Goal: Transaction & Acquisition: Obtain resource

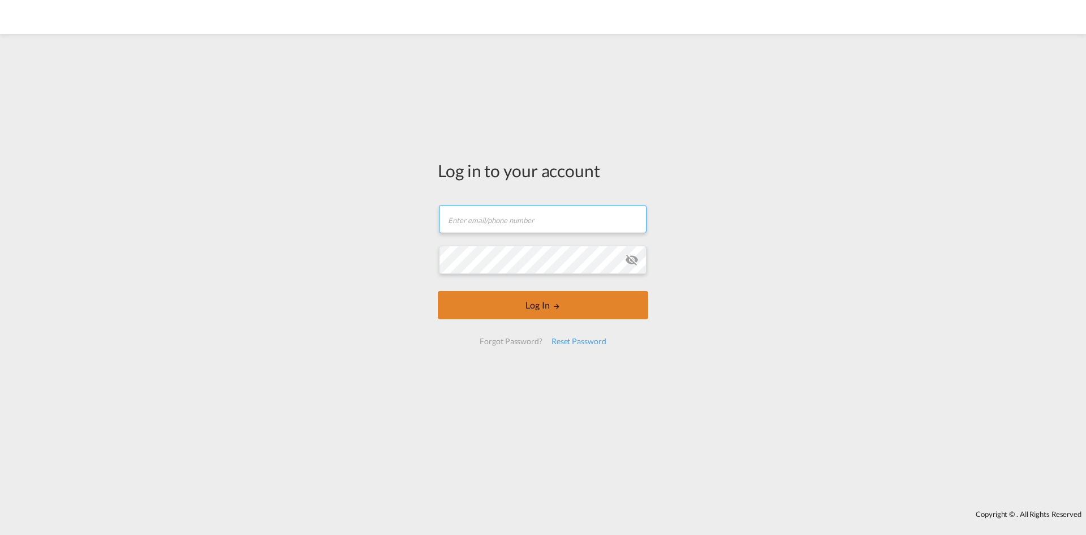
type input "[EMAIL_ADDRESS][DOMAIN_NAME]"
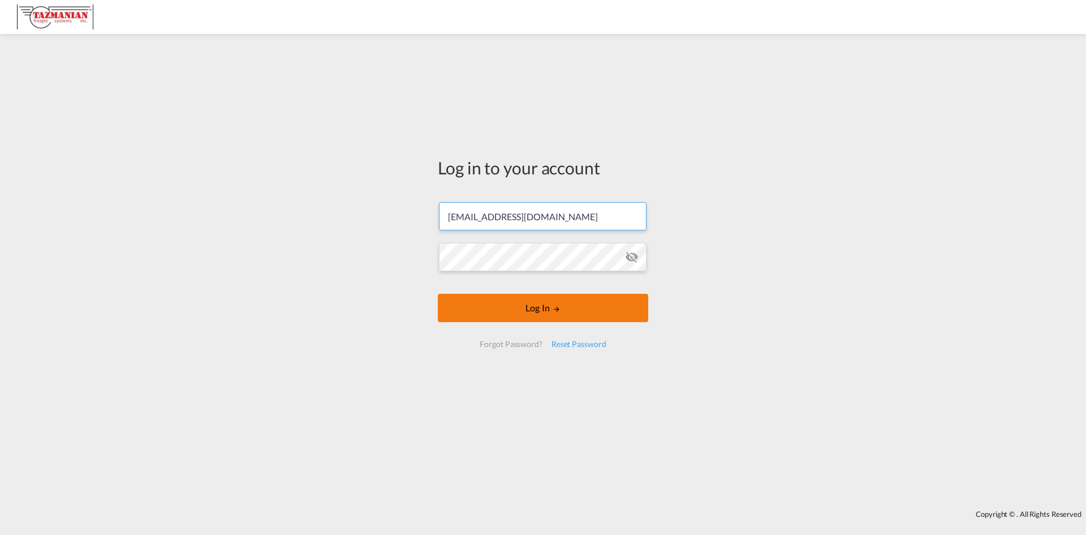
click at [546, 305] on button "Log In" at bounding box center [543, 308] width 211 height 28
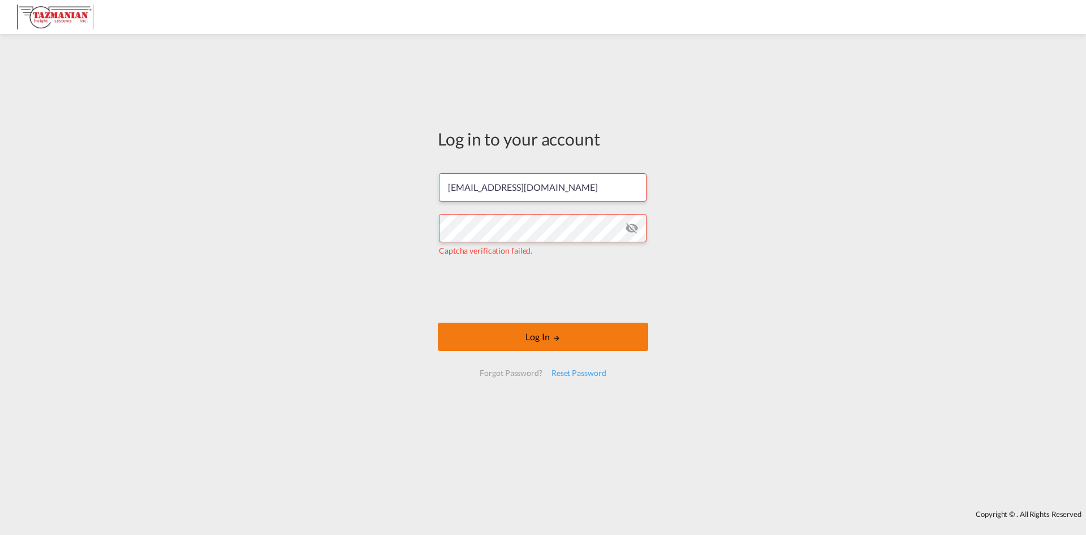
click at [529, 337] on button "Log In" at bounding box center [543, 337] width 211 height 28
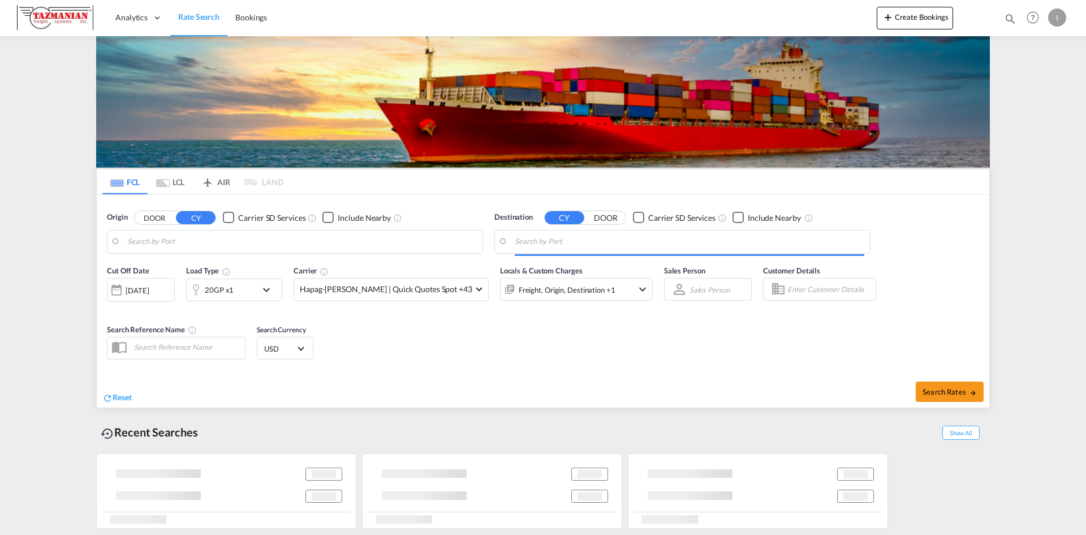
type input "[GEOGRAPHIC_DATA]/[US_STATE], [GEOGRAPHIC_DATA], USWOR"
type input "[PERSON_NAME] ([PERSON_NAME]), [GEOGRAPHIC_DATA]"
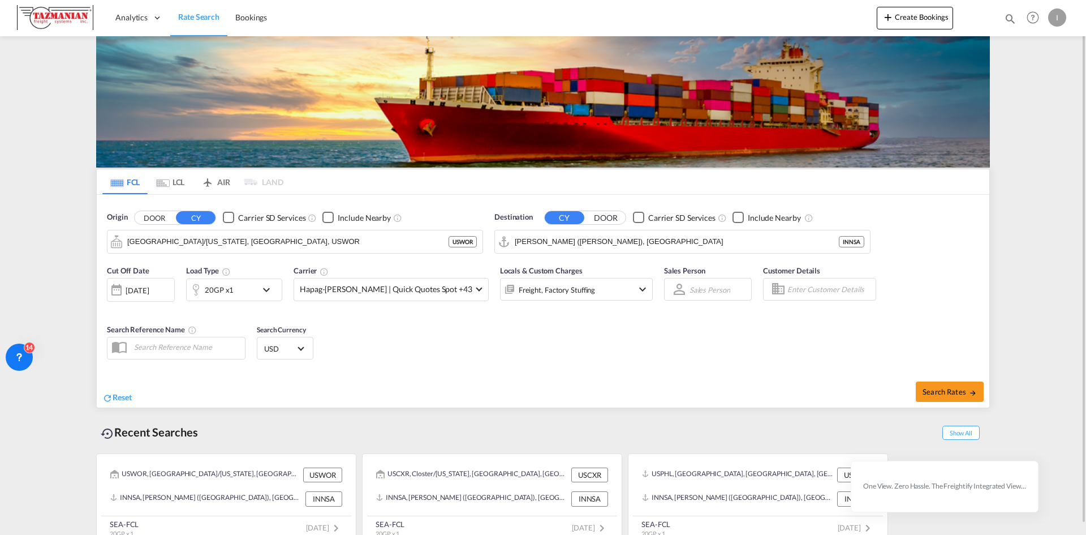
click at [156, 220] on button "DOOR" at bounding box center [155, 217] width 40 height 13
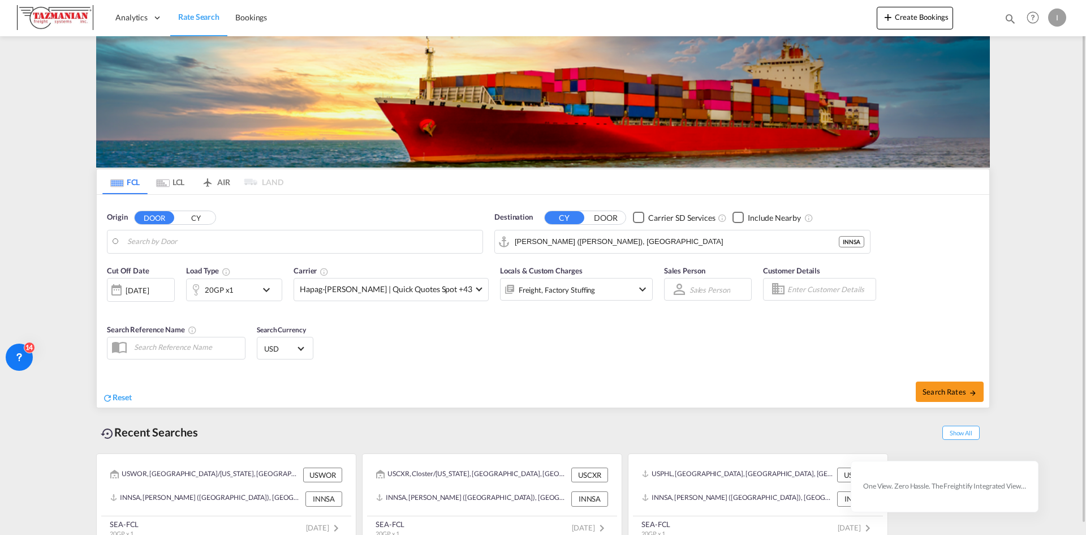
click at [200, 218] on button "CY" at bounding box center [196, 217] width 40 height 13
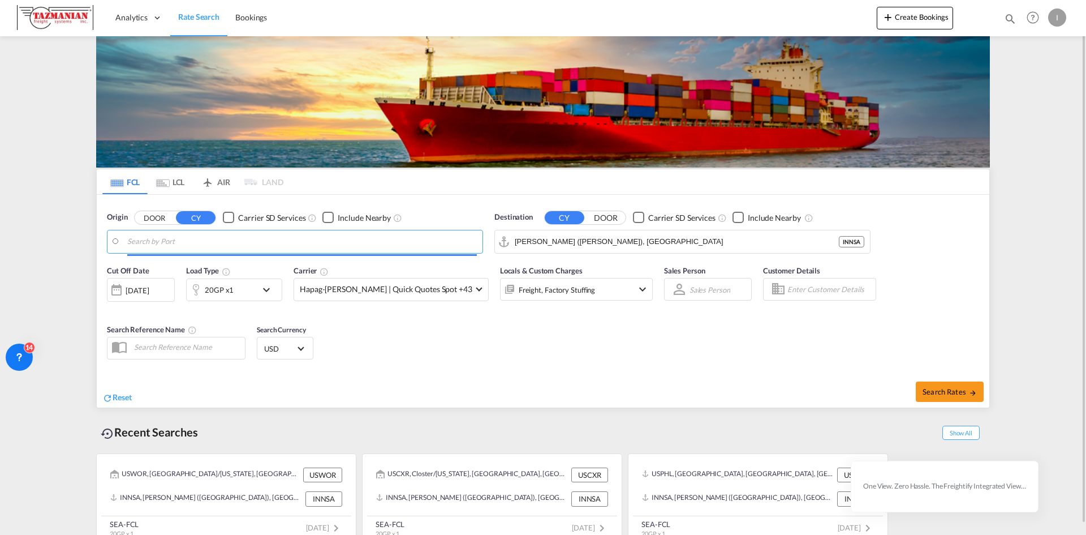
click at [199, 242] on input "Search by Port" at bounding box center [302, 241] width 350 height 17
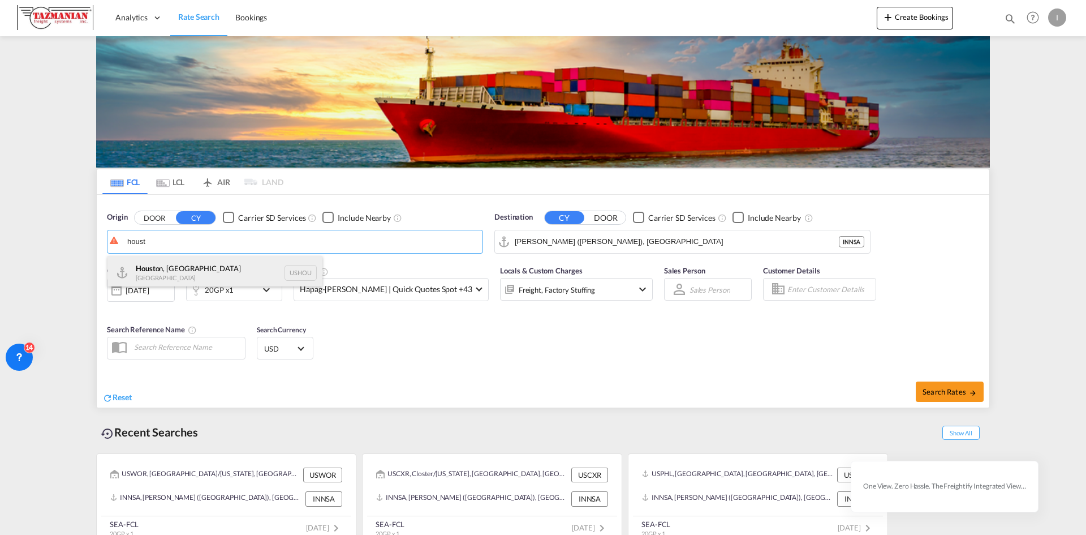
click at [189, 267] on div "Houst on, [GEOGRAPHIC_DATA] [GEOGRAPHIC_DATA] USHOU" at bounding box center [215, 273] width 215 height 34
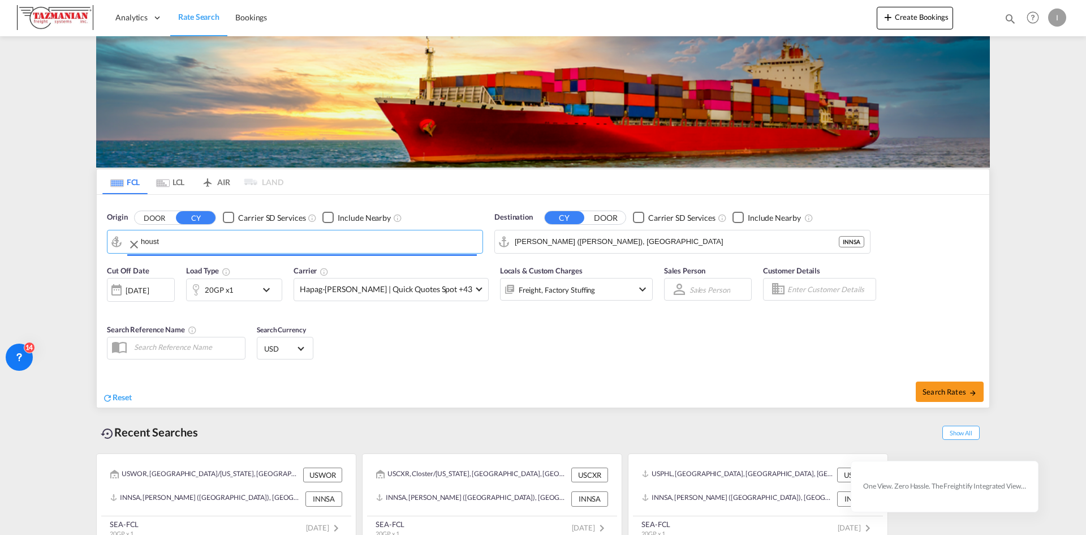
type input "[GEOGRAPHIC_DATA], [GEOGRAPHIC_DATA], USHOU"
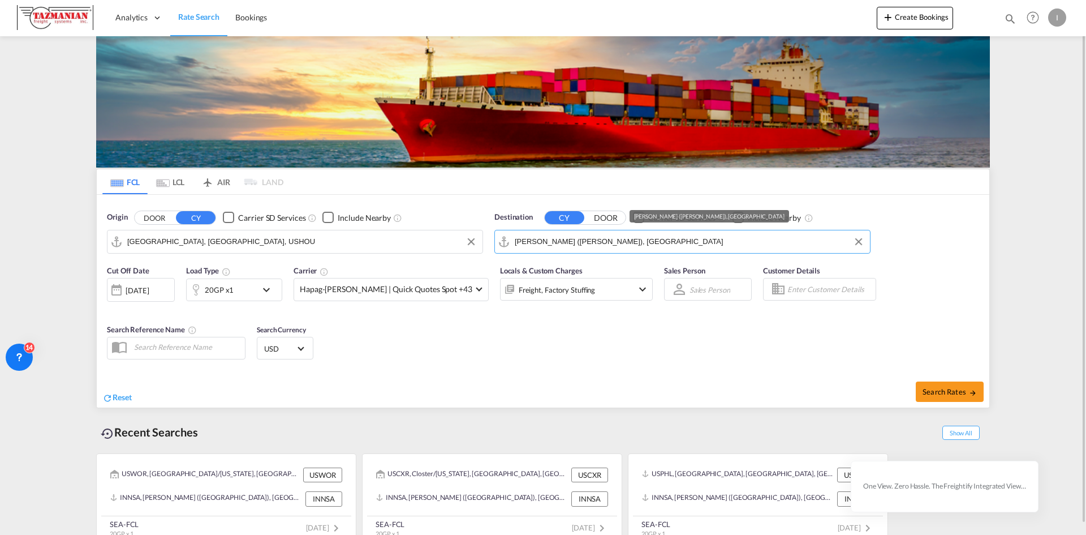
click at [537, 239] on input "[PERSON_NAME] ([PERSON_NAME]), [GEOGRAPHIC_DATA]" at bounding box center [690, 241] width 350 height 17
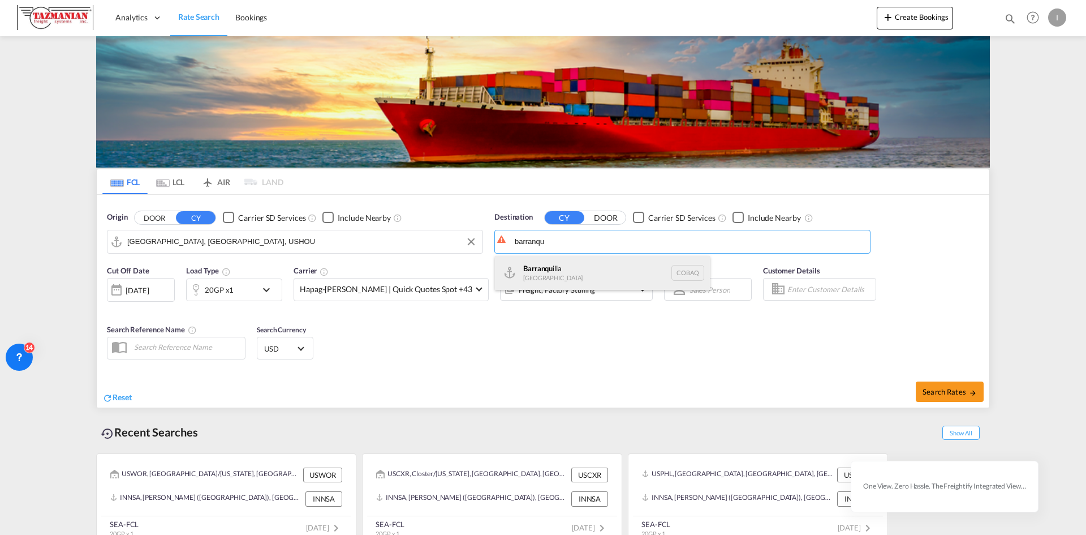
click at [536, 265] on div "Barranqu illa [GEOGRAPHIC_DATA] COBAQ" at bounding box center [602, 273] width 215 height 34
type input "[GEOGRAPHIC_DATA], COBAQ"
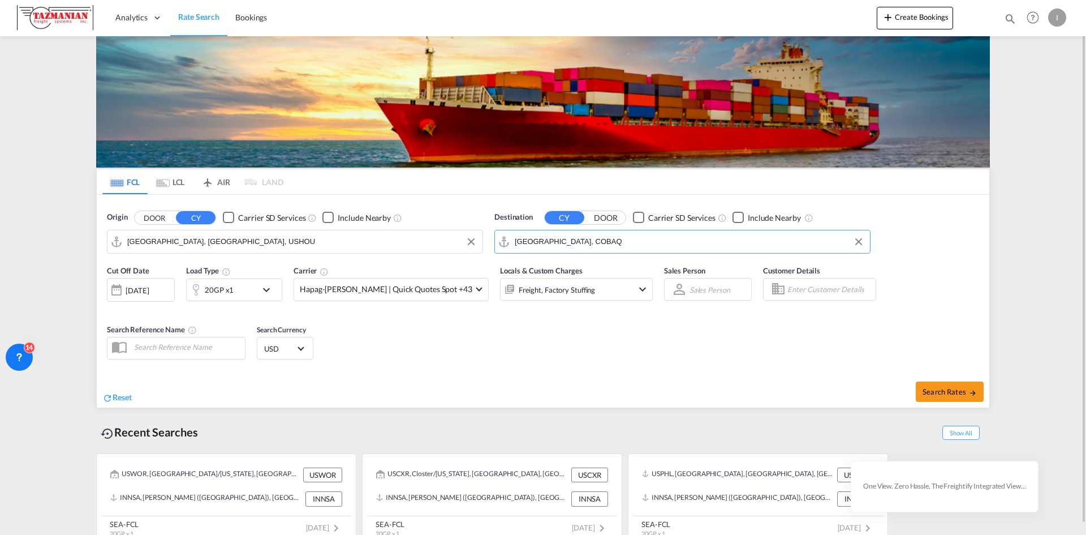
click at [115, 287] on div at bounding box center [117, 289] width 18 height 23
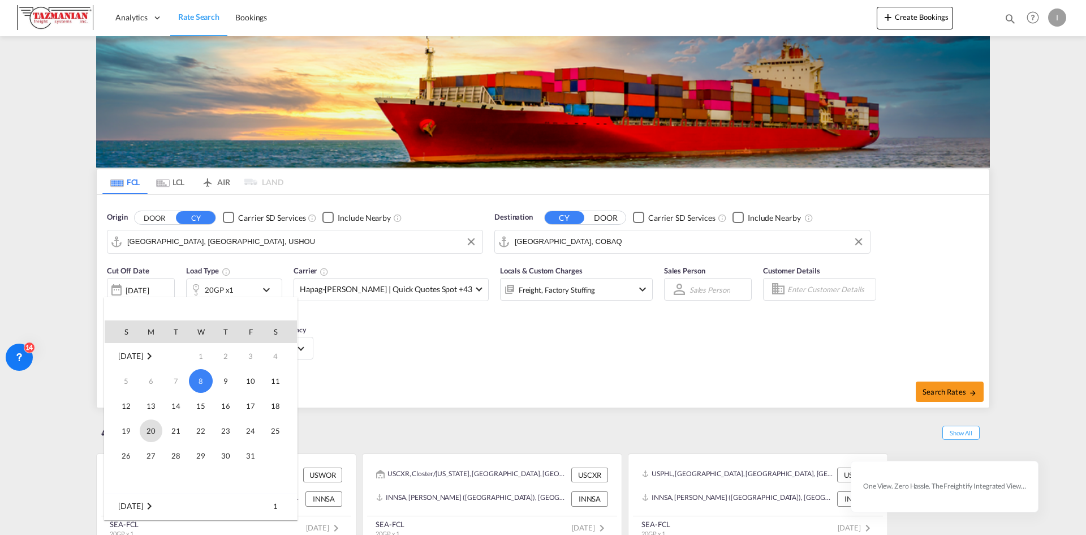
click at [152, 431] on span "20" at bounding box center [151, 430] width 23 height 23
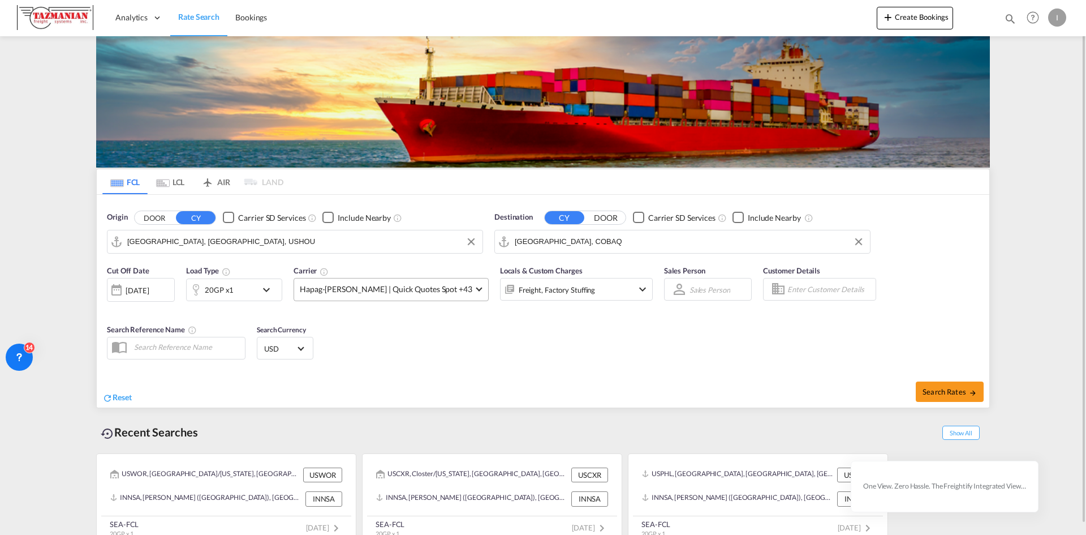
click at [476, 288] on span at bounding box center [479, 288] width 6 height 6
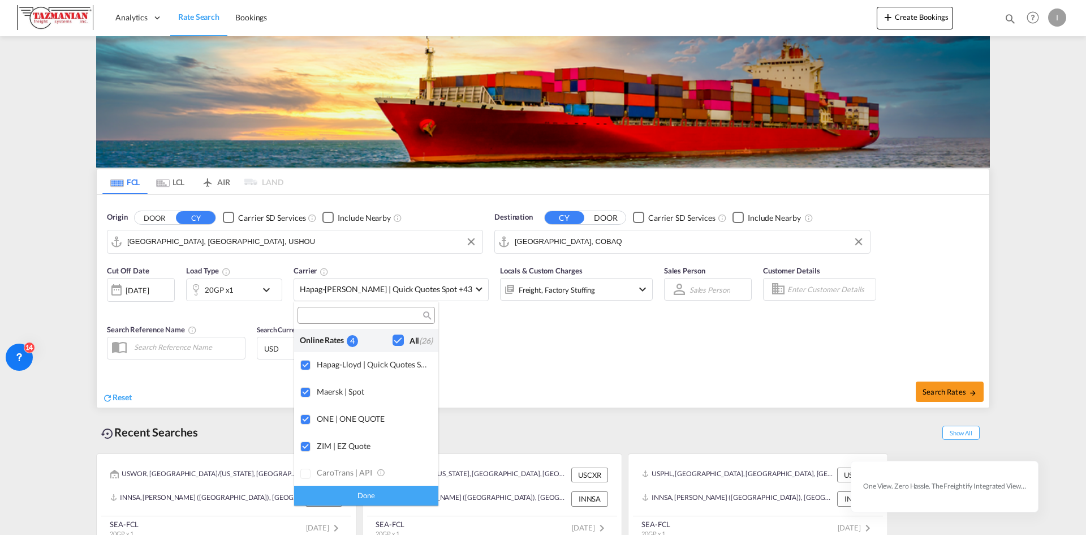
click at [366, 494] on div "Done" at bounding box center [366, 496] width 144 height 20
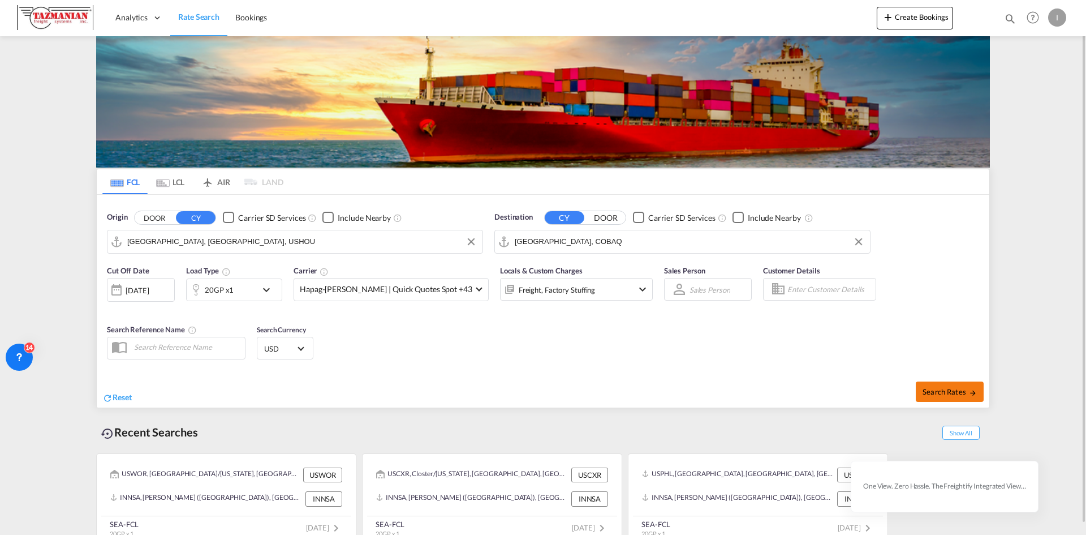
click at [942, 391] on span "Search Rates" at bounding box center [950, 391] width 54 height 9
type input "USHOU to COBAQ / [DATE]"
